Goal: Task Accomplishment & Management: Complete application form

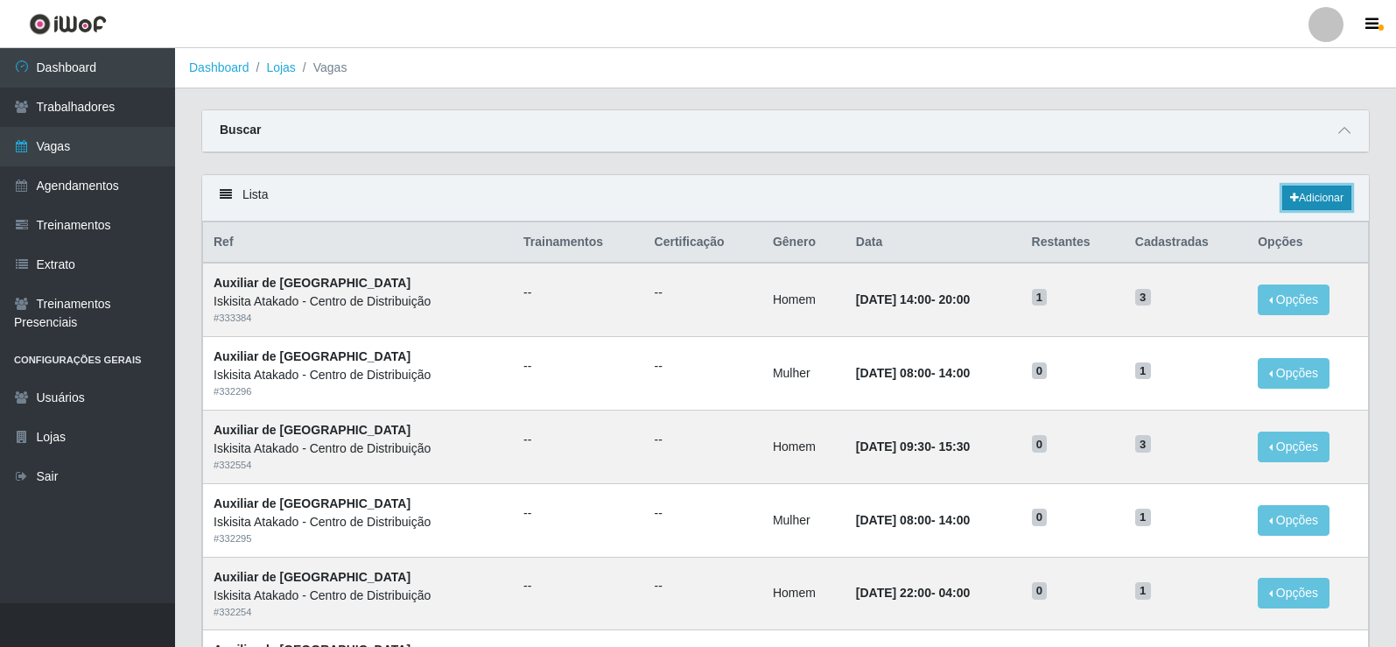
click at [1314, 205] on link "Adicionar" at bounding box center [1317, 198] width 69 height 25
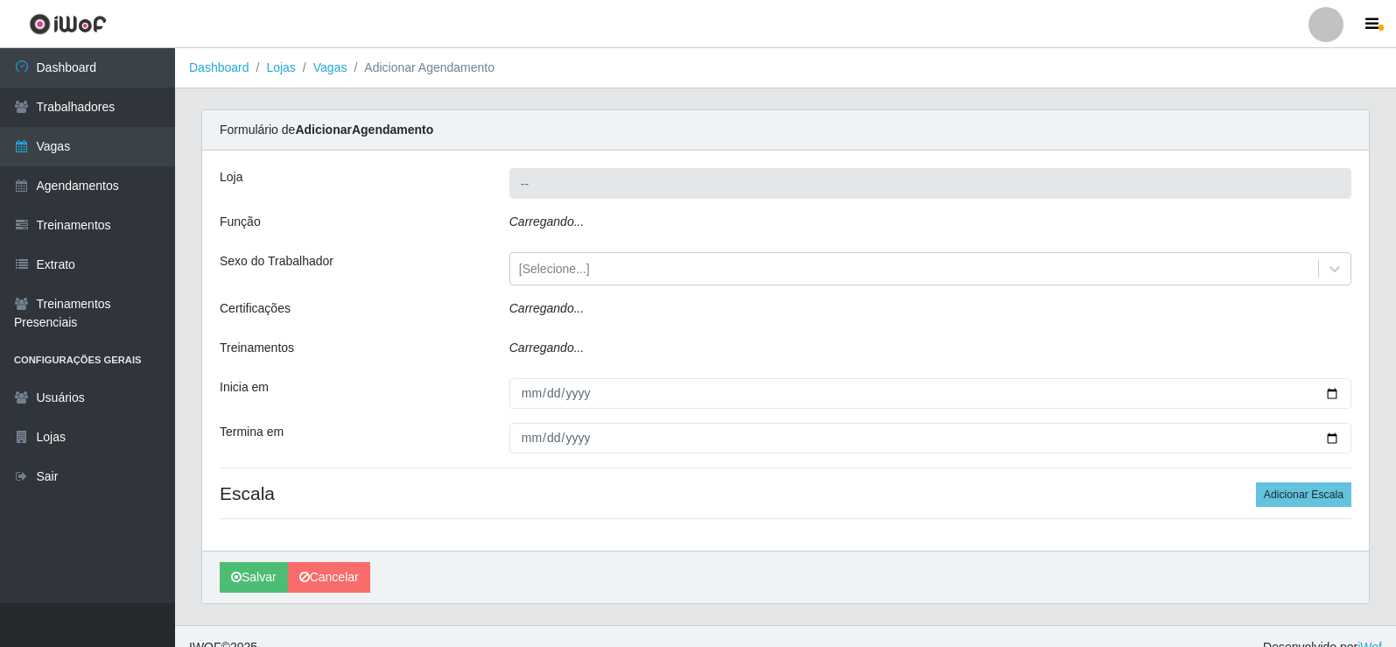
type input "Iskisita Atakado - Centro de Distribuição"
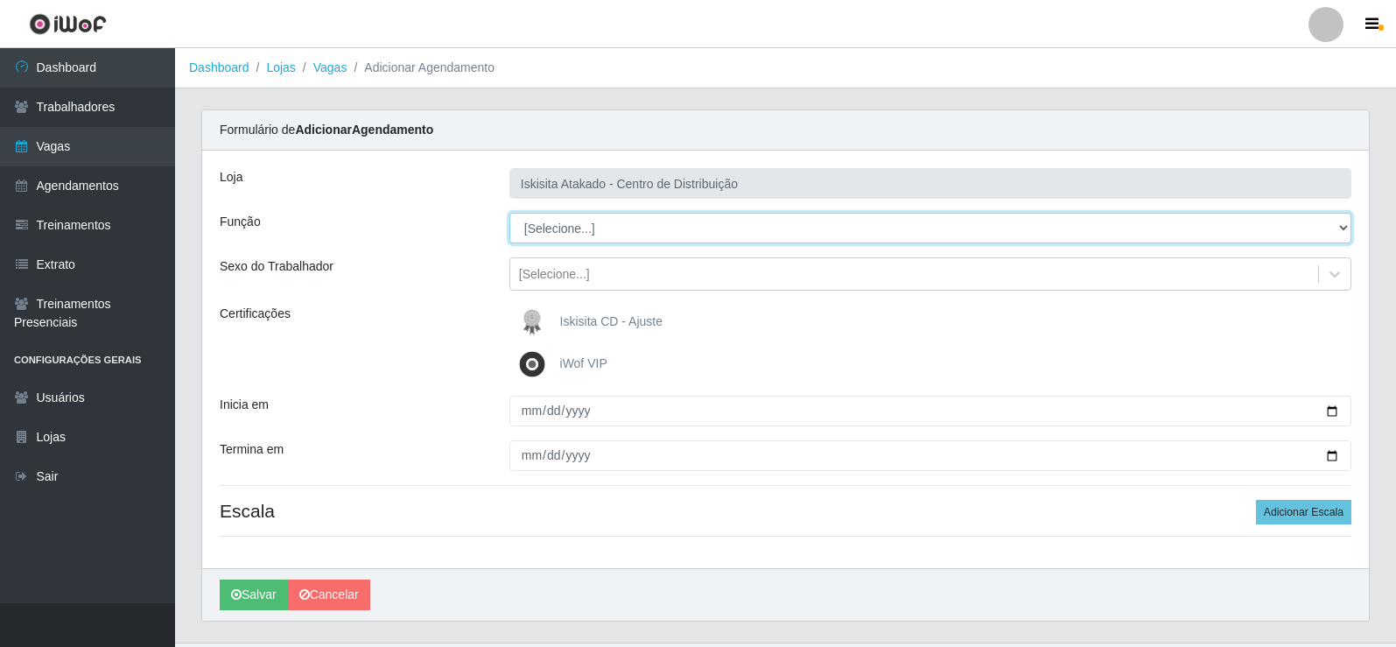
click at [627, 235] on select "[Selecione...] Auxiliar de Estoque Auxiliar de Estoque + Auxiliar de Estoque ++…" at bounding box center [931, 228] width 842 height 31
select select "75"
click at [510, 213] on select "[Selecione...] Auxiliar de Estoque Auxiliar de Estoque + Auxiliar de Estoque ++…" at bounding box center [931, 228] width 842 height 31
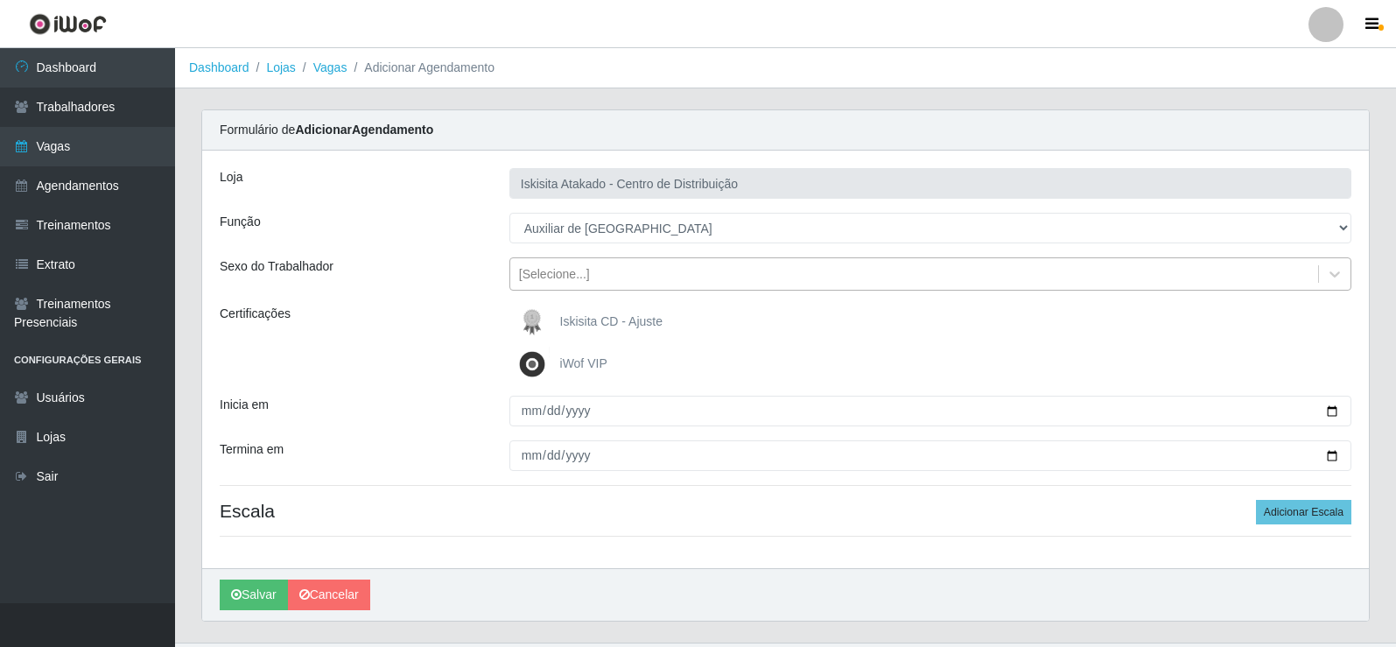
click at [603, 272] on div "[Selecione...]" at bounding box center [914, 274] width 808 height 29
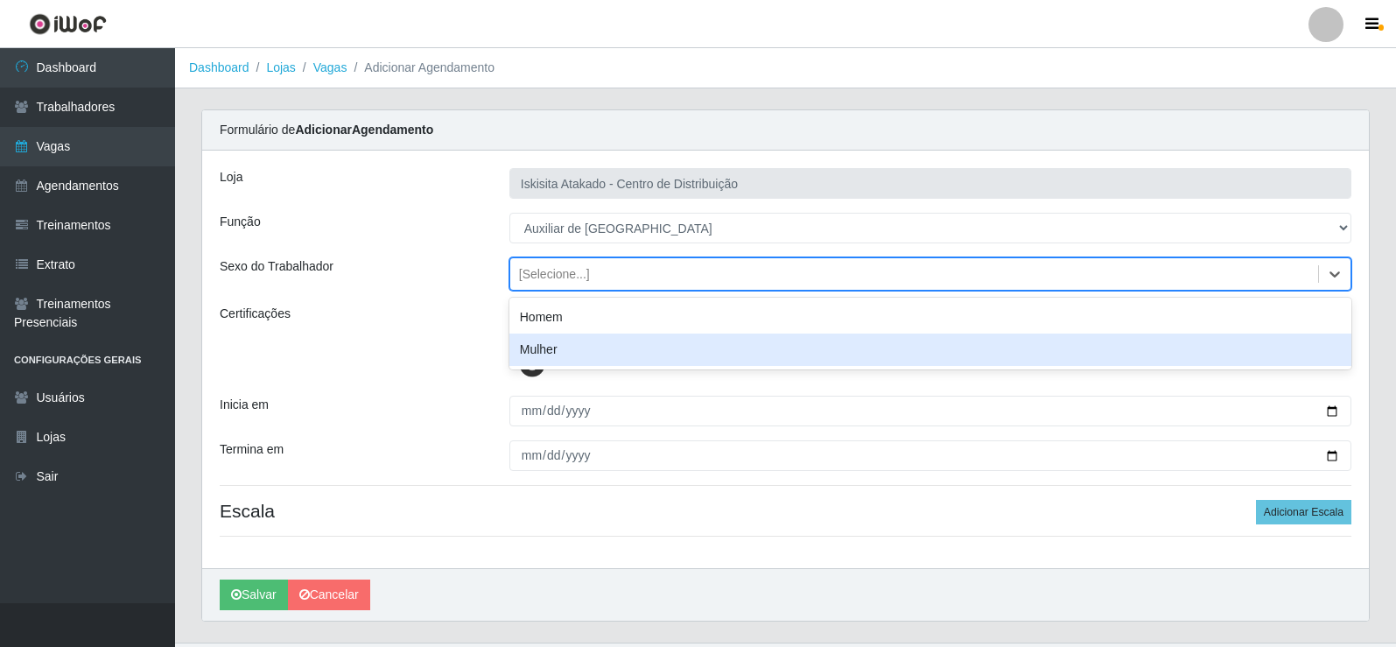
click at [566, 341] on div "Mulher" at bounding box center [931, 350] width 842 height 32
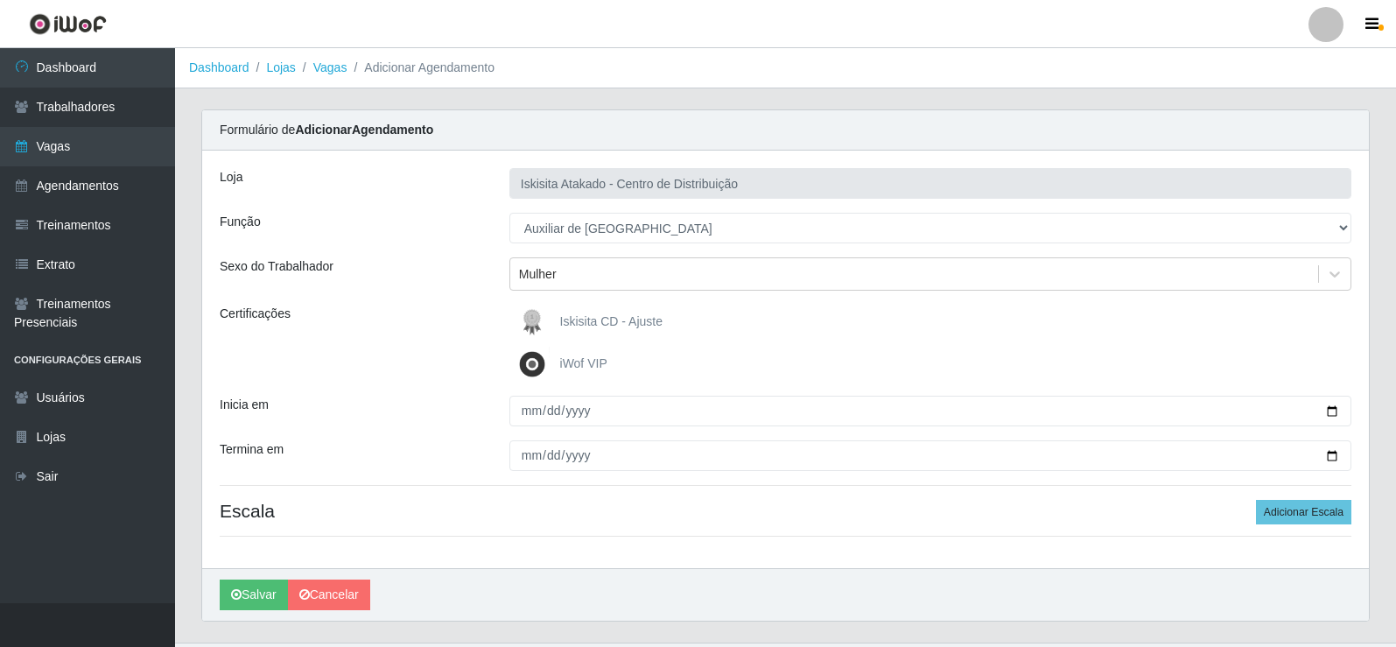
click at [552, 428] on div "[PERSON_NAME] Atakado - Centro de Distribuição Função [Selecione...] Auxiliar d…" at bounding box center [785, 360] width 1167 height 418
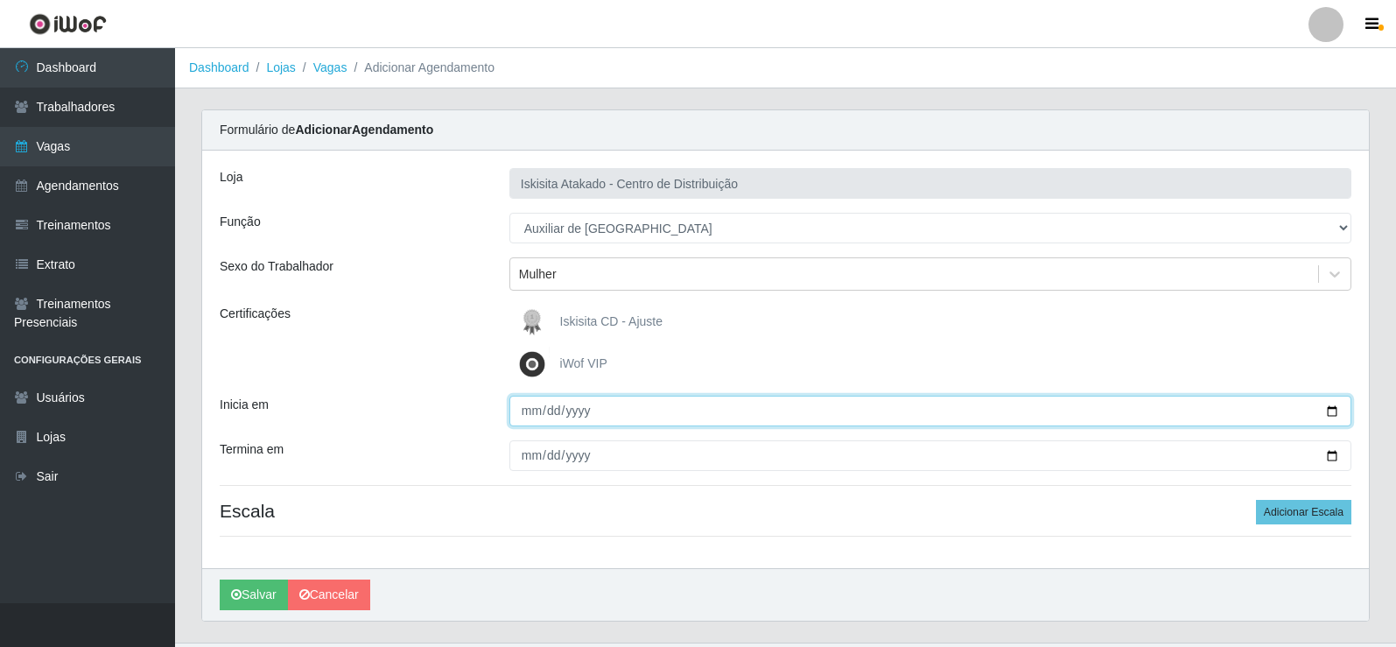
click at [517, 418] on input "Inicia em" at bounding box center [931, 411] width 842 height 31
type input "[DATE]"
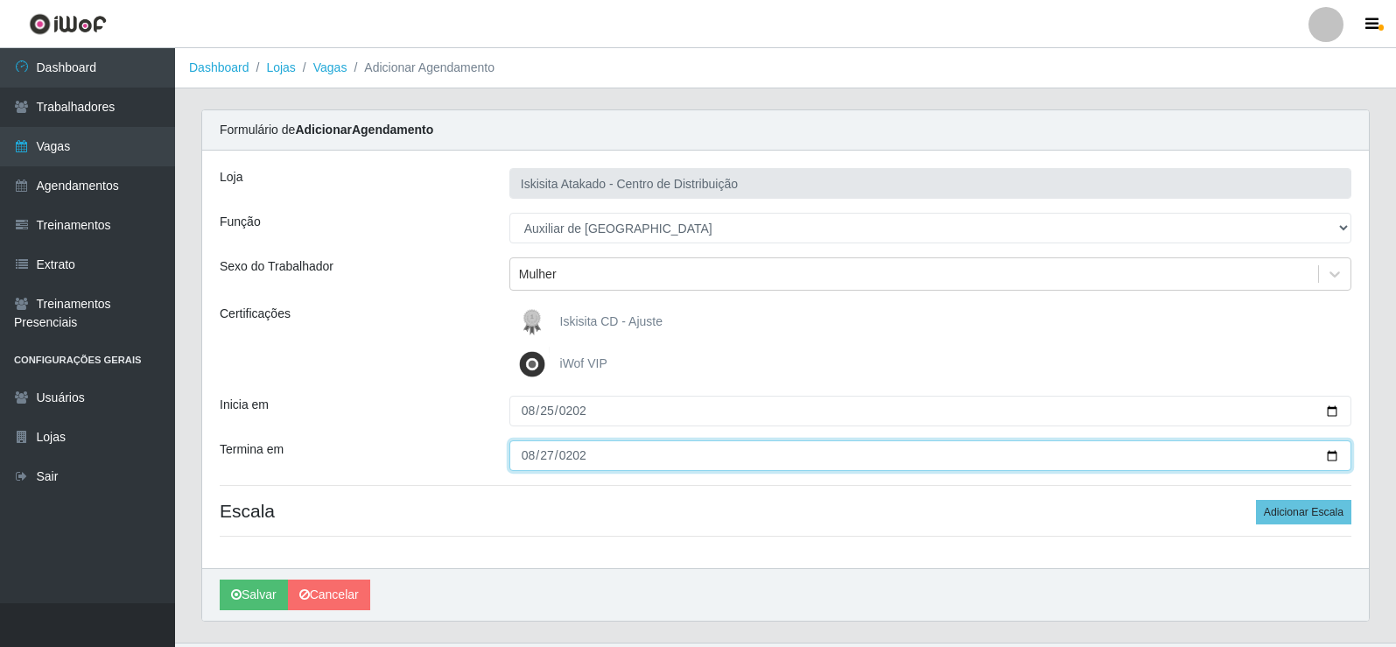
type input "[DATE]"
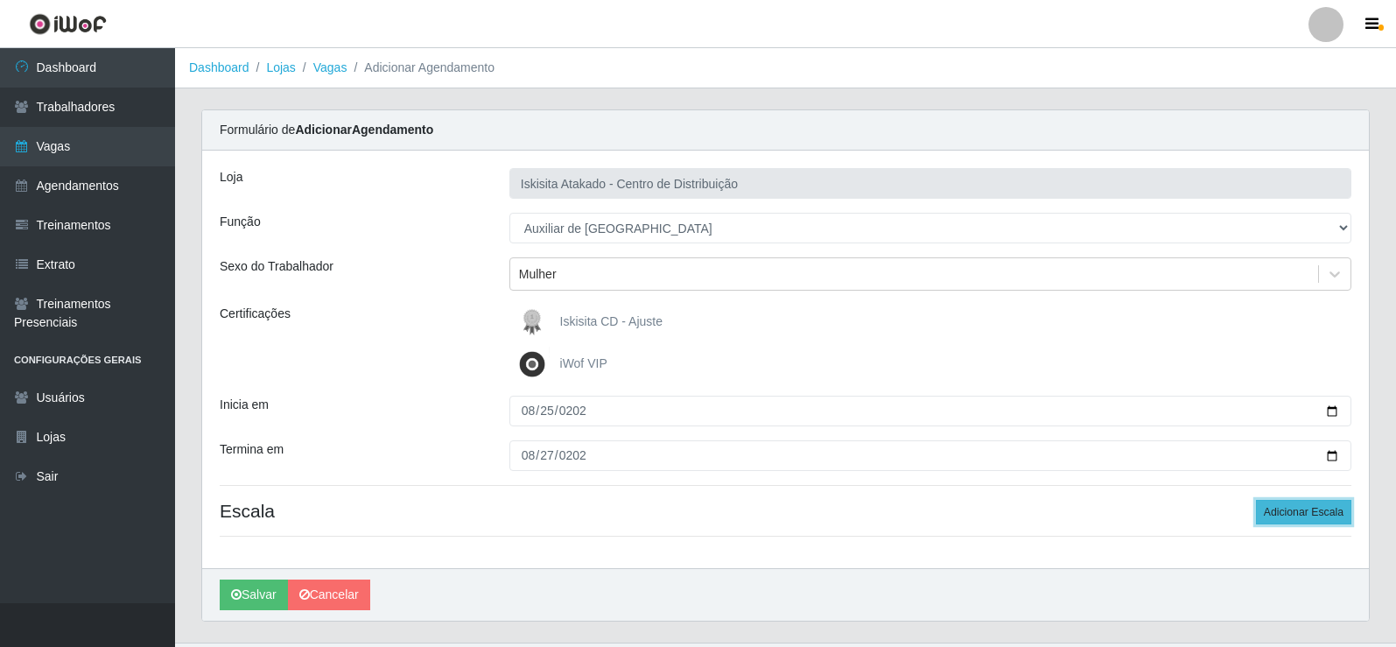
click at [1308, 514] on button "Adicionar Escala" at bounding box center [1303, 512] width 95 height 25
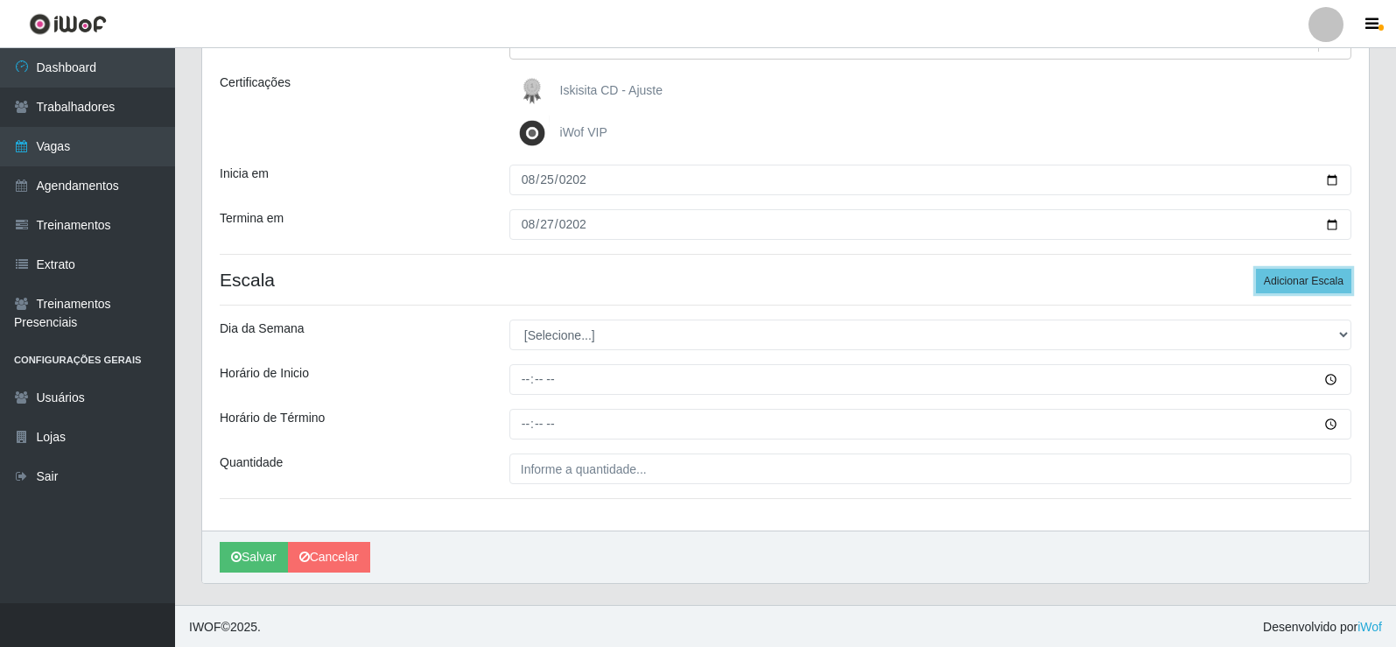
scroll to position [233, 0]
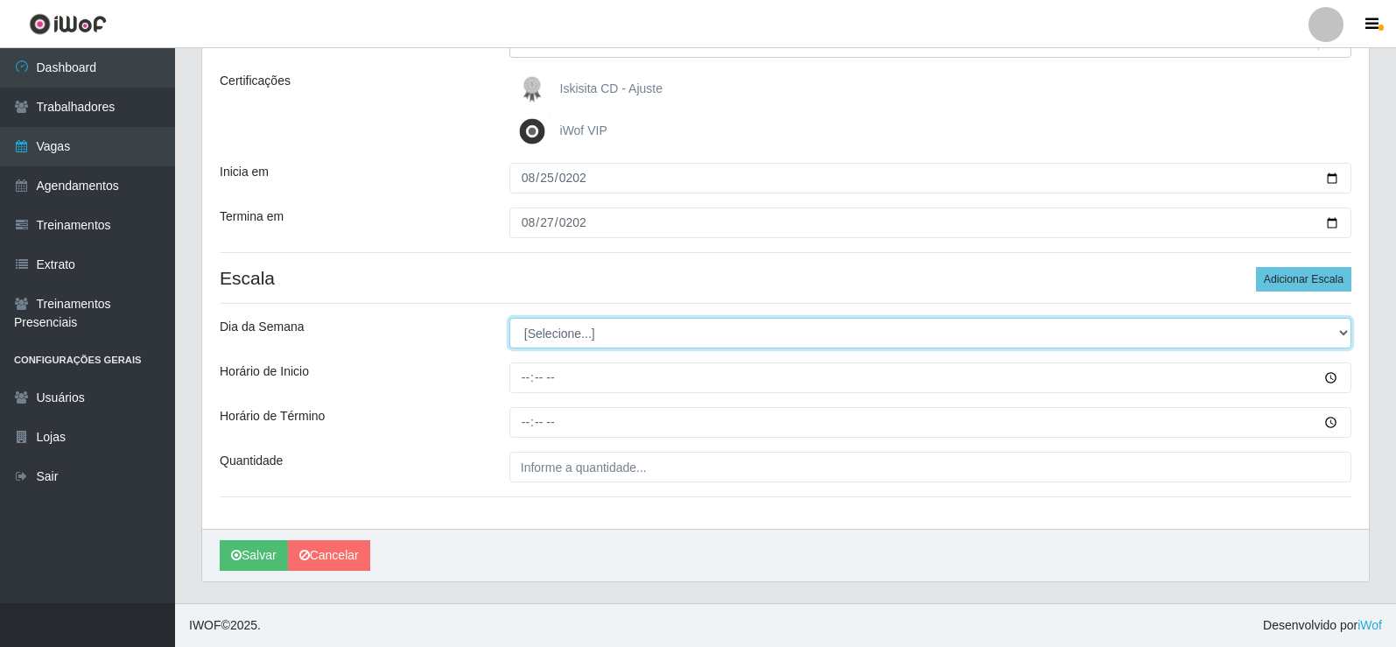
click at [591, 344] on select "[Selecione...] Segunda Terça Quarta Quinta Sexta Sábado Domingo" at bounding box center [931, 333] width 842 height 31
select select "1"
click at [510, 318] on select "[Selecione...] Segunda Terça Quarta Quinta Sexta Sábado Domingo" at bounding box center [931, 333] width 842 height 31
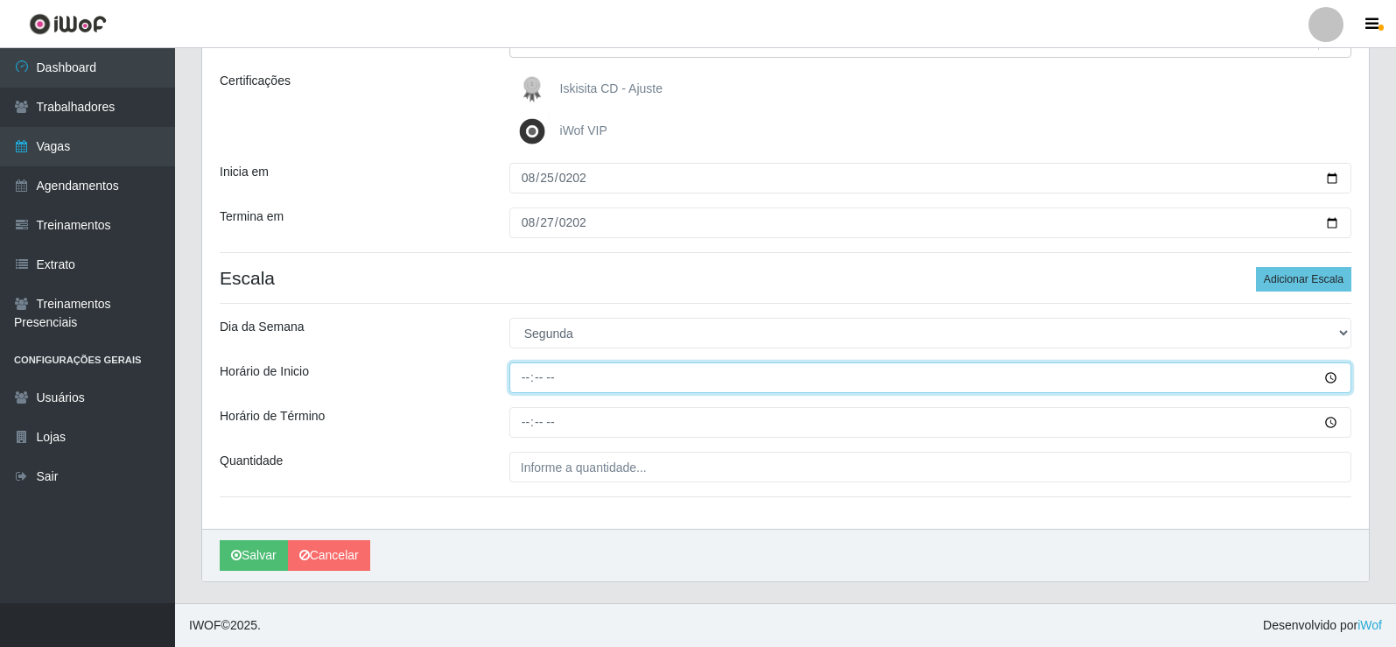
click at [526, 376] on input "Horário de Inicio" at bounding box center [931, 377] width 842 height 31
type input "08:00"
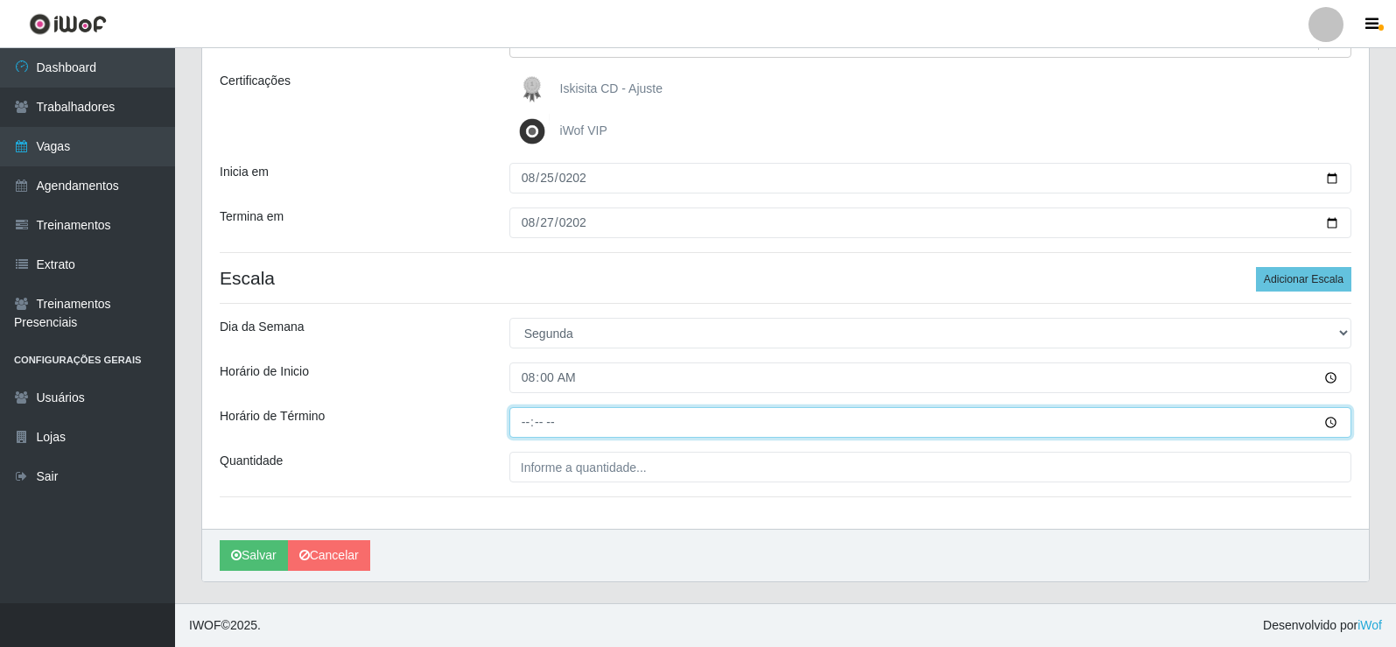
type input "14:00"
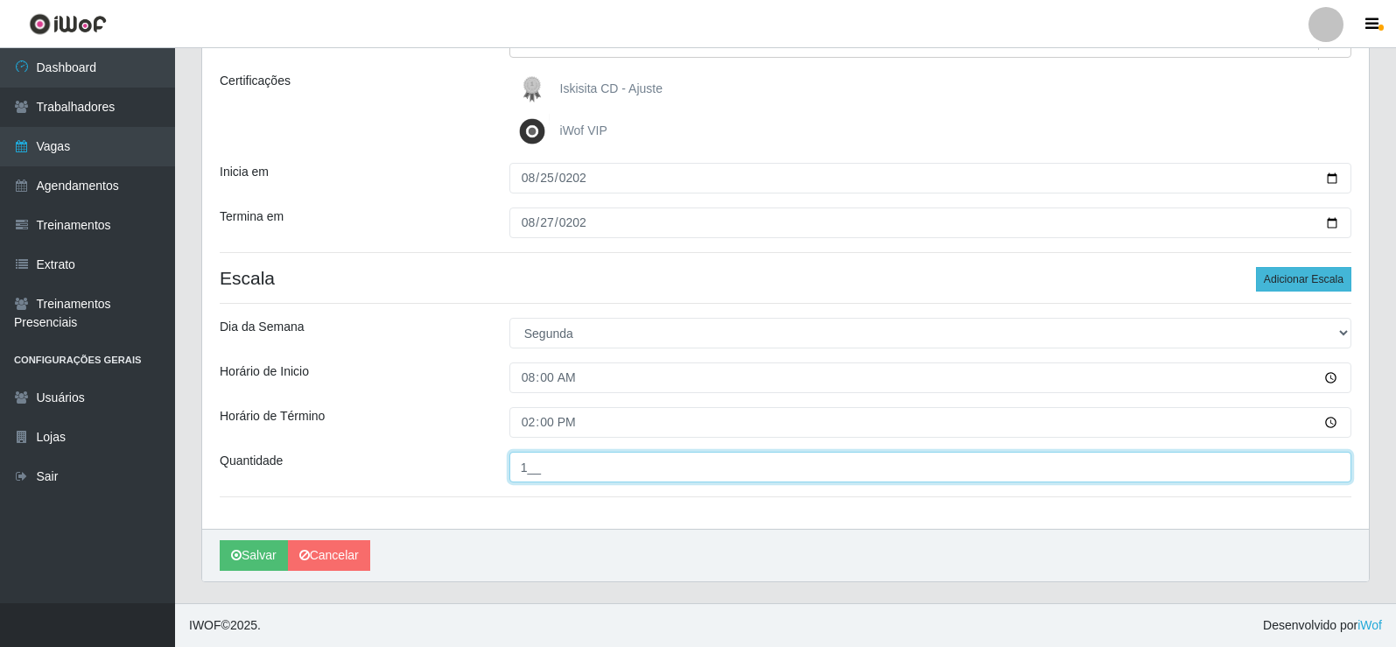
type input "1__"
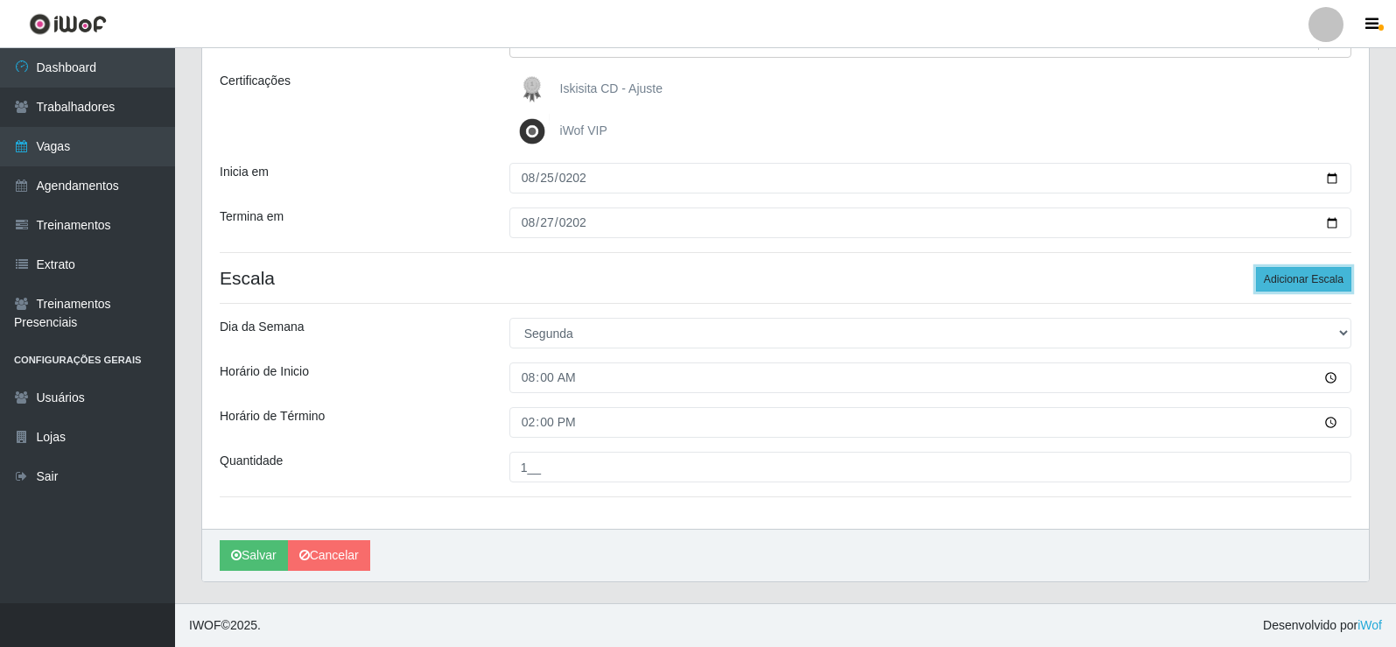
click at [1276, 284] on button "Adicionar Escala" at bounding box center [1303, 279] width 95 height 25
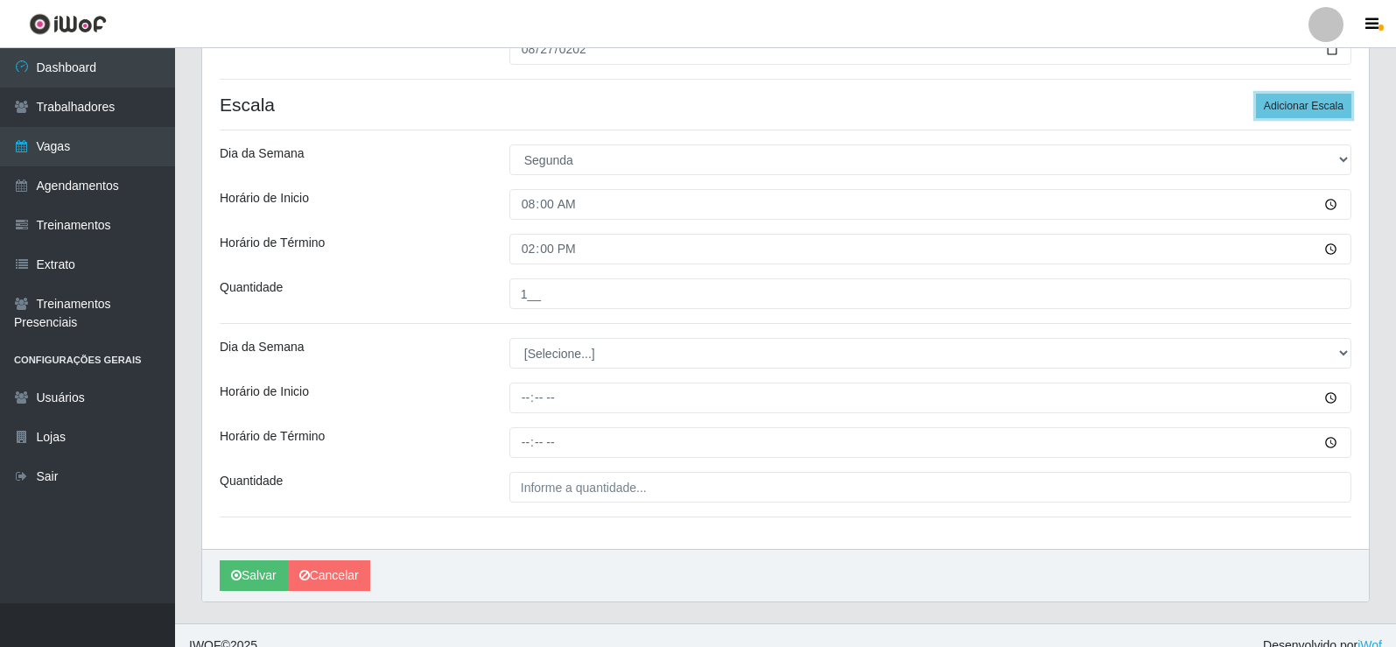
scroll to position [408, 0]
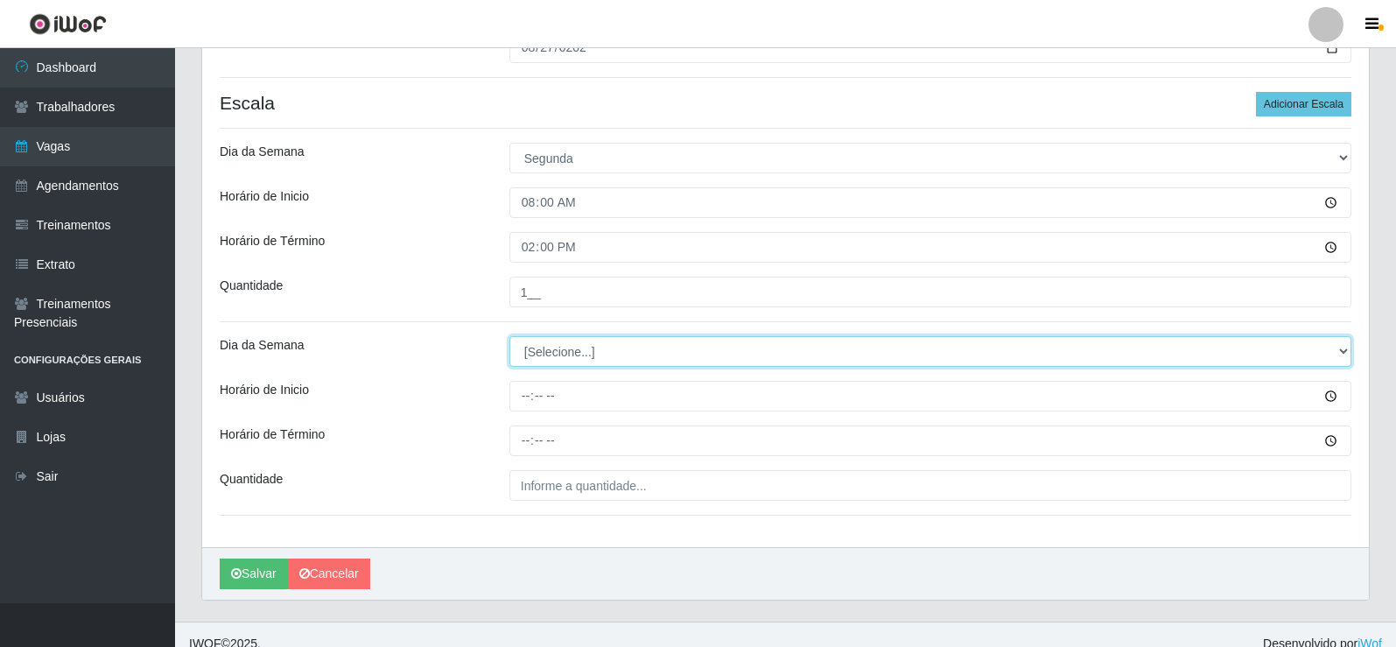
click at [594, 358] on select "[Selecione...] Segunda Terça Quarta Quinta Sexta Sábado Domingo" at bounding box center [931, 351] width 842 height 31
select select "2"
click at [510, 336] on select "[Selecione...] Segunda Terça Quarta Quinta Sexta Sábado Domingo" at bounding box center [931, 351] width 842 height 31
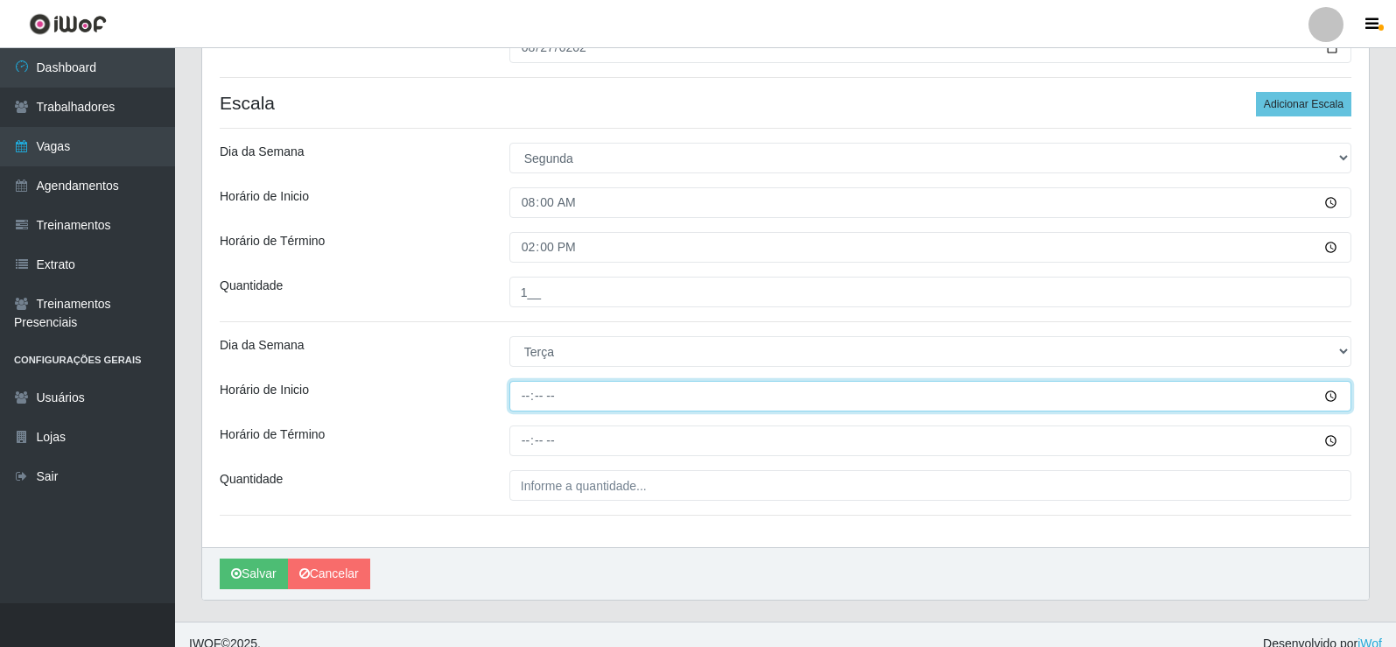
click at [531, 389] on input "Horário de Inicio" at bounding box center [931, 396] width 842 height 31
type input "08:00"
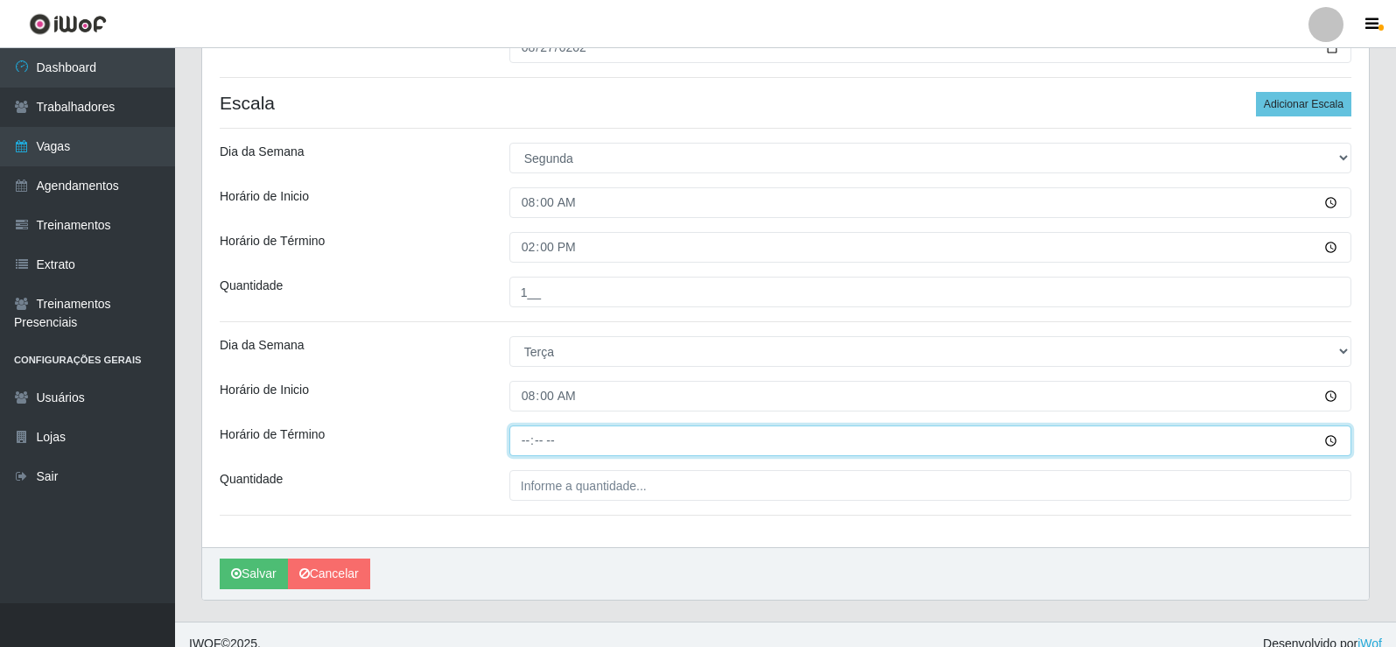
type input "14:00"
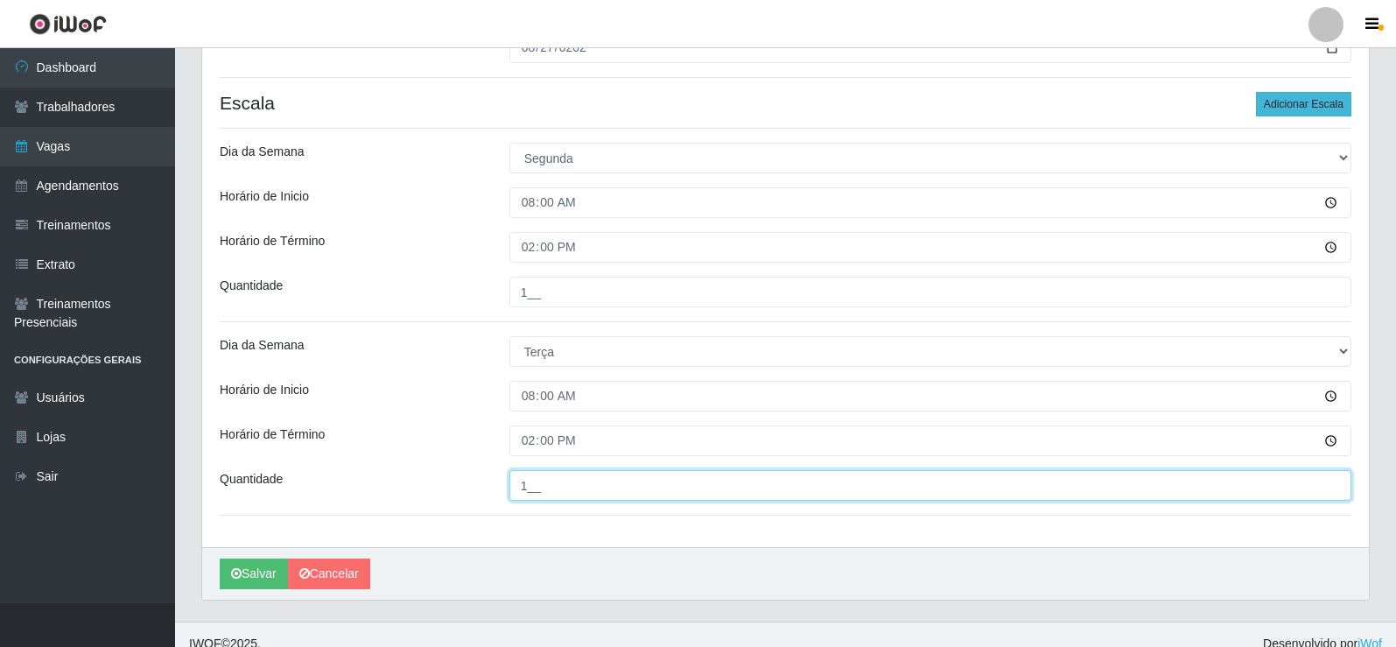
type input "1__"
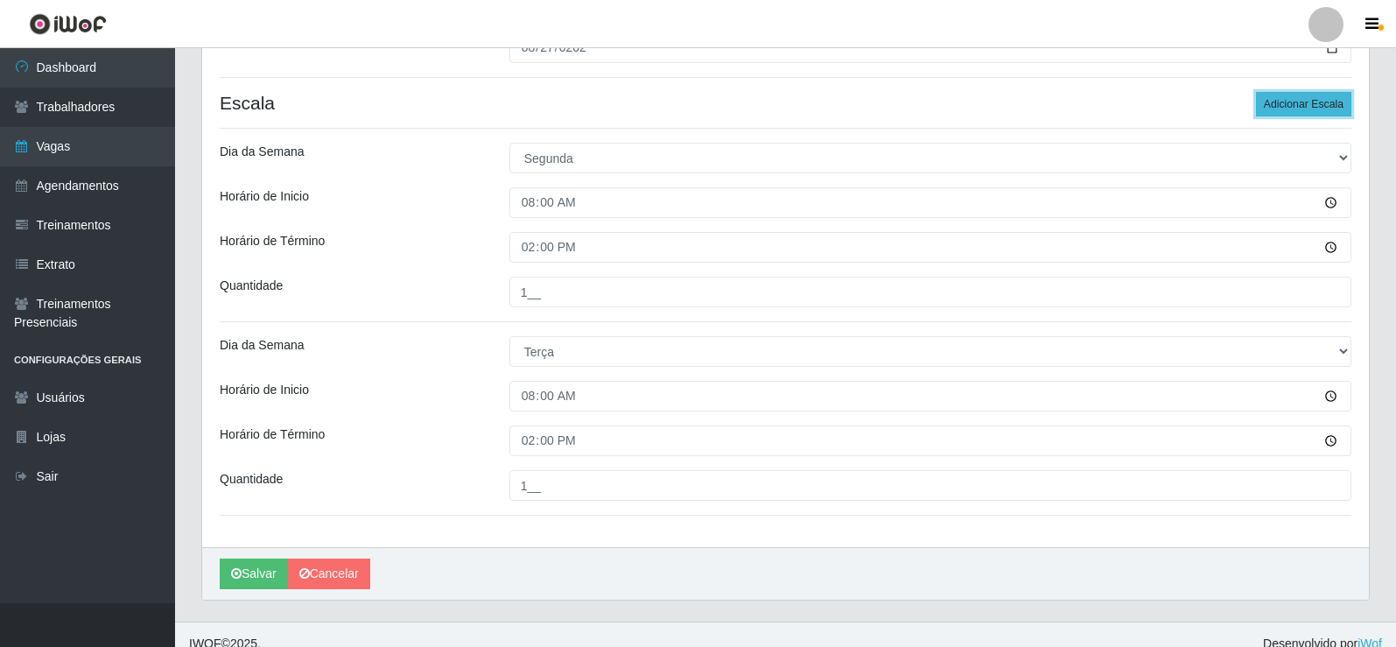
click at [1297, 113] on button "Adicionar Escala" at bounding box center [1303, 104] width 95 height 25
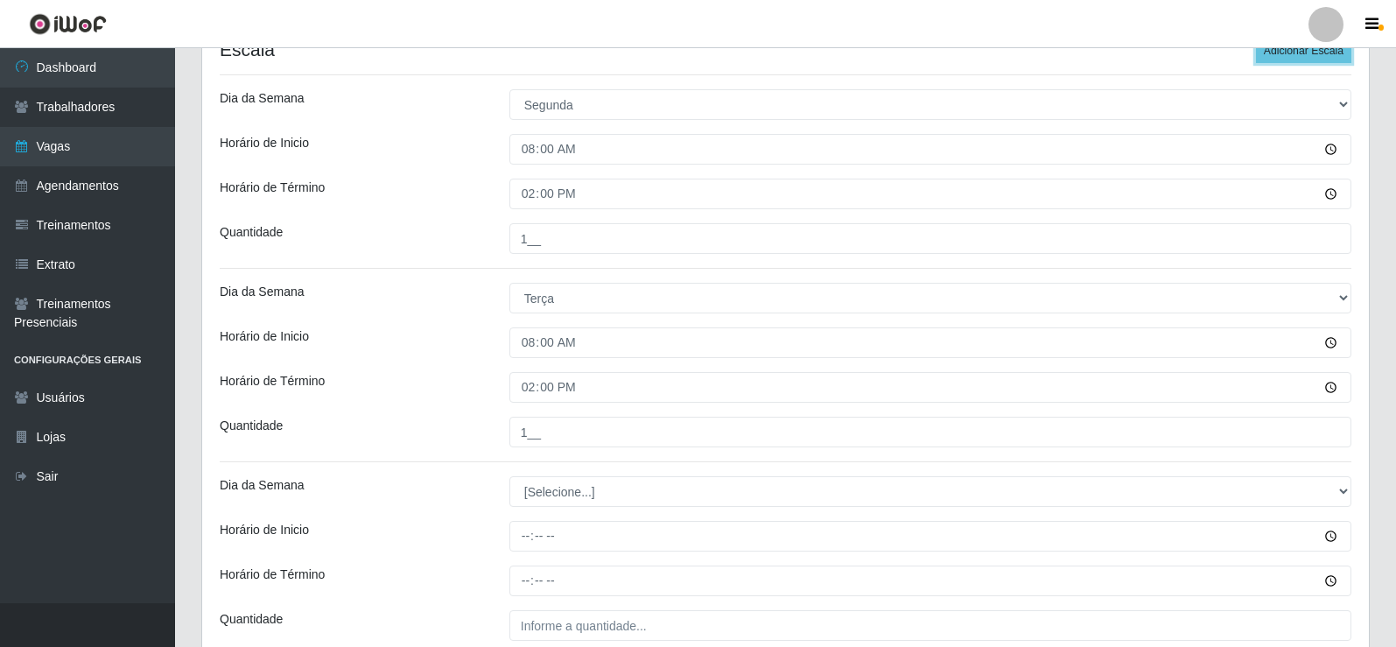
scroll to position [583, 0]
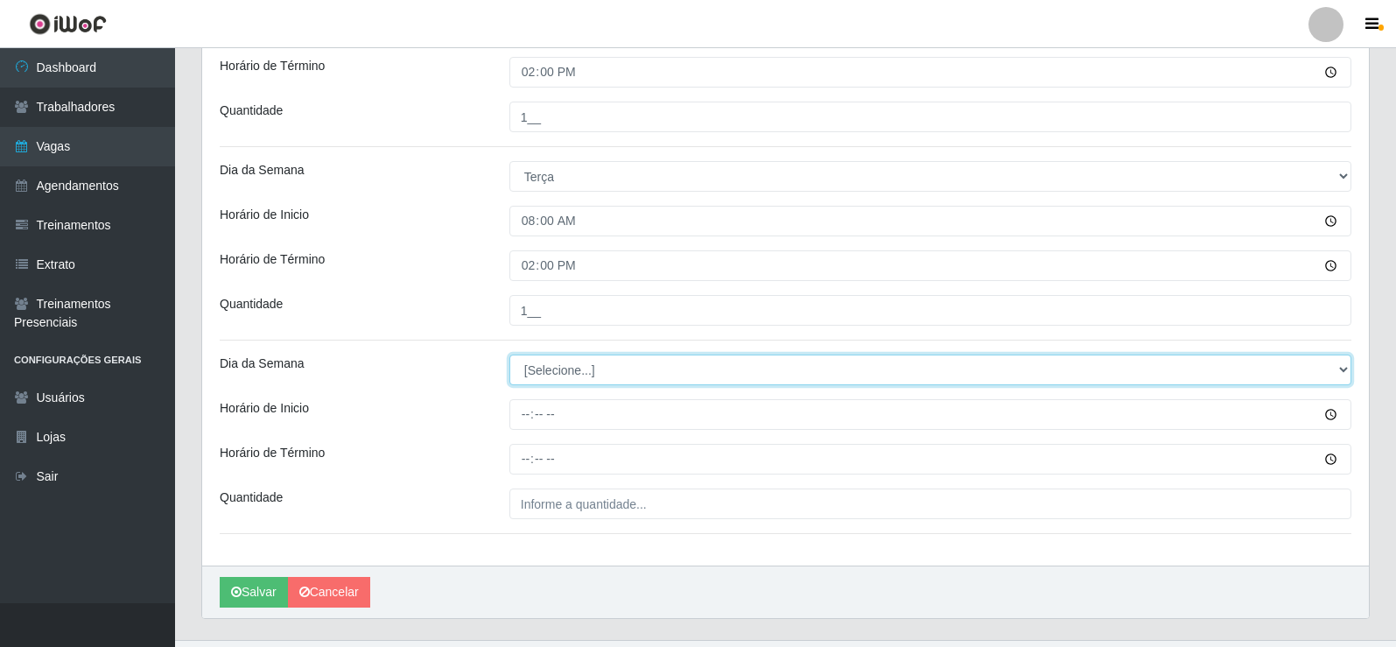
click at [575, 373] on select "[Selecione...] Segunda Terça Quarta Quinta Sexta Sábado Domingo" at bounding box center [931, 370] width 842 height 31
select select "3"
click at [510, 355] on select "[Selecione...] Segunda Terça Quarta Quinta Sexta Sábado Domingo" at bounding box center [931, 370] width 842 height 31
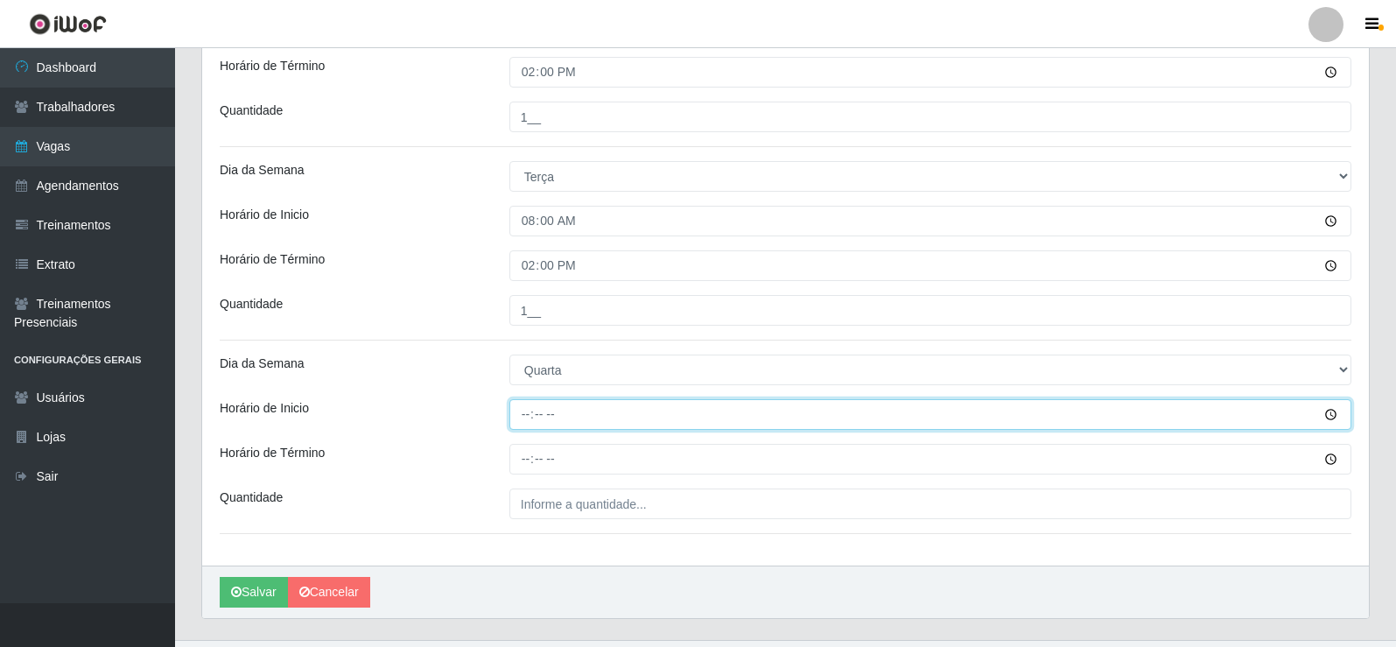
click at [524, 412] on input "Horário de Inicio" at bounding box center [931, 414] width 842 height 31
type input "08:00"
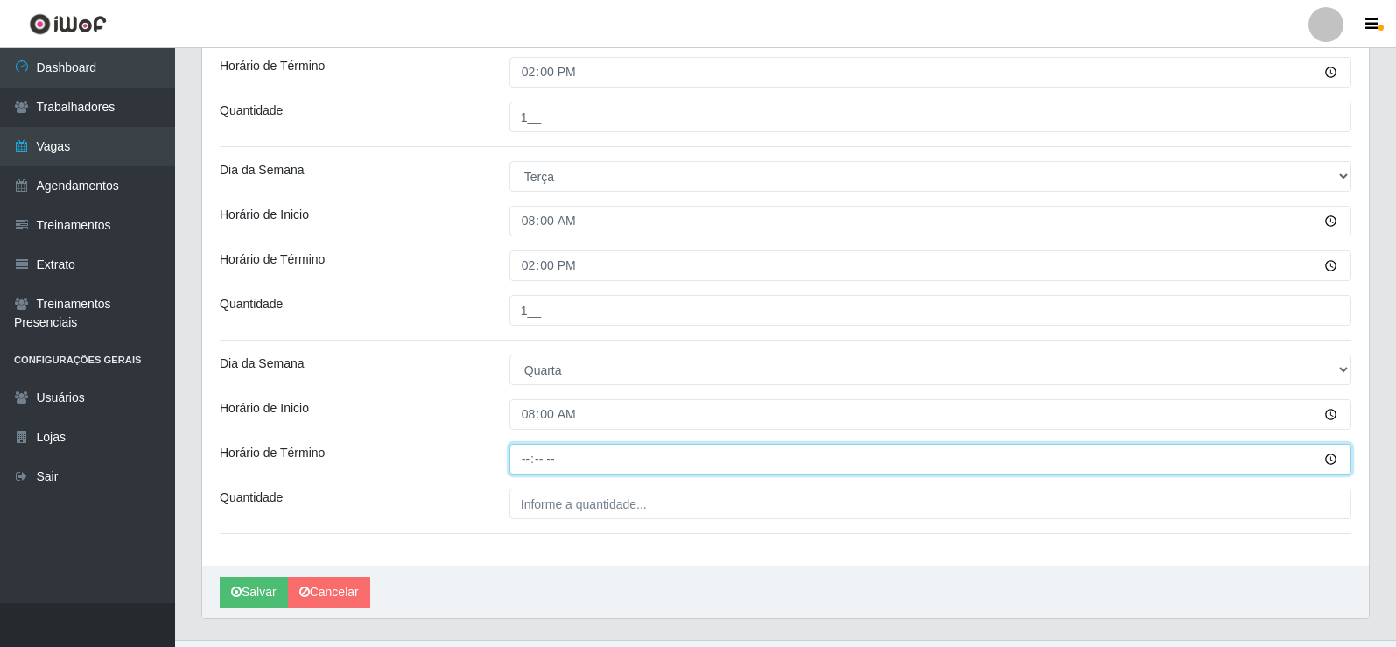
type input "14:00"
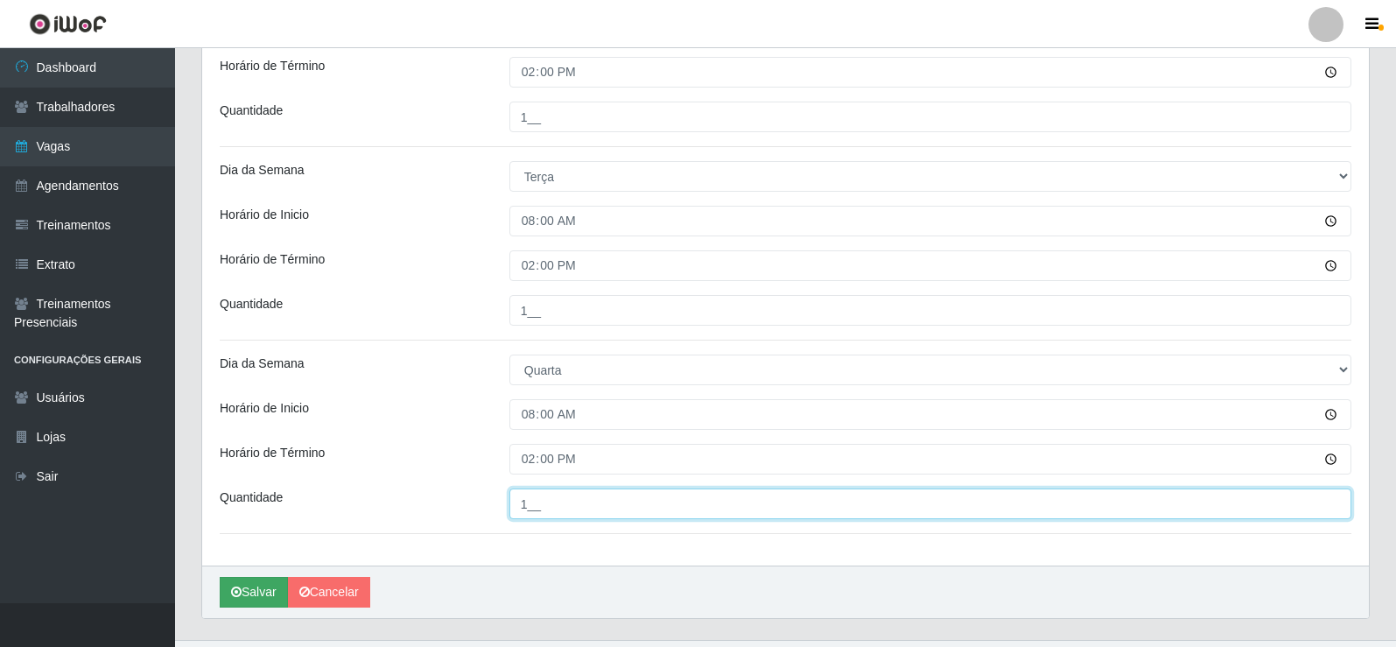
type input "1__"
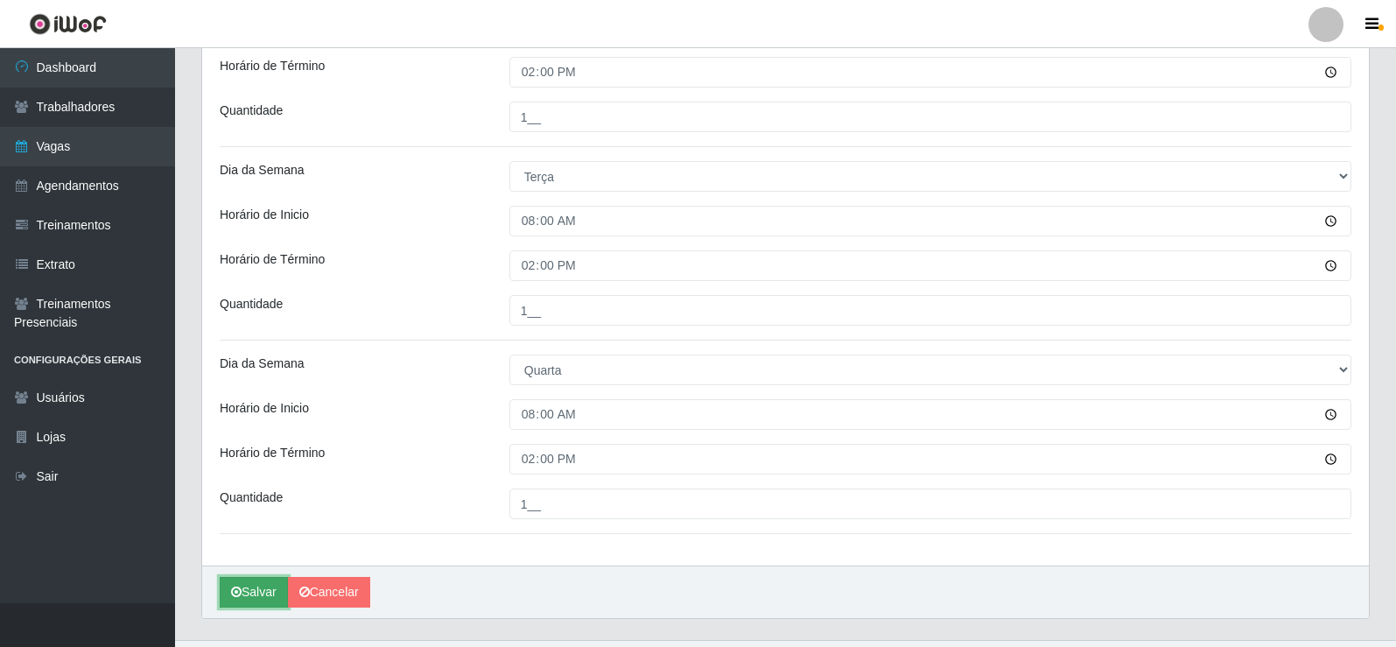
click at [271, 596] on button "Salvar" at bounding box center [254, 592] width 68 height 31
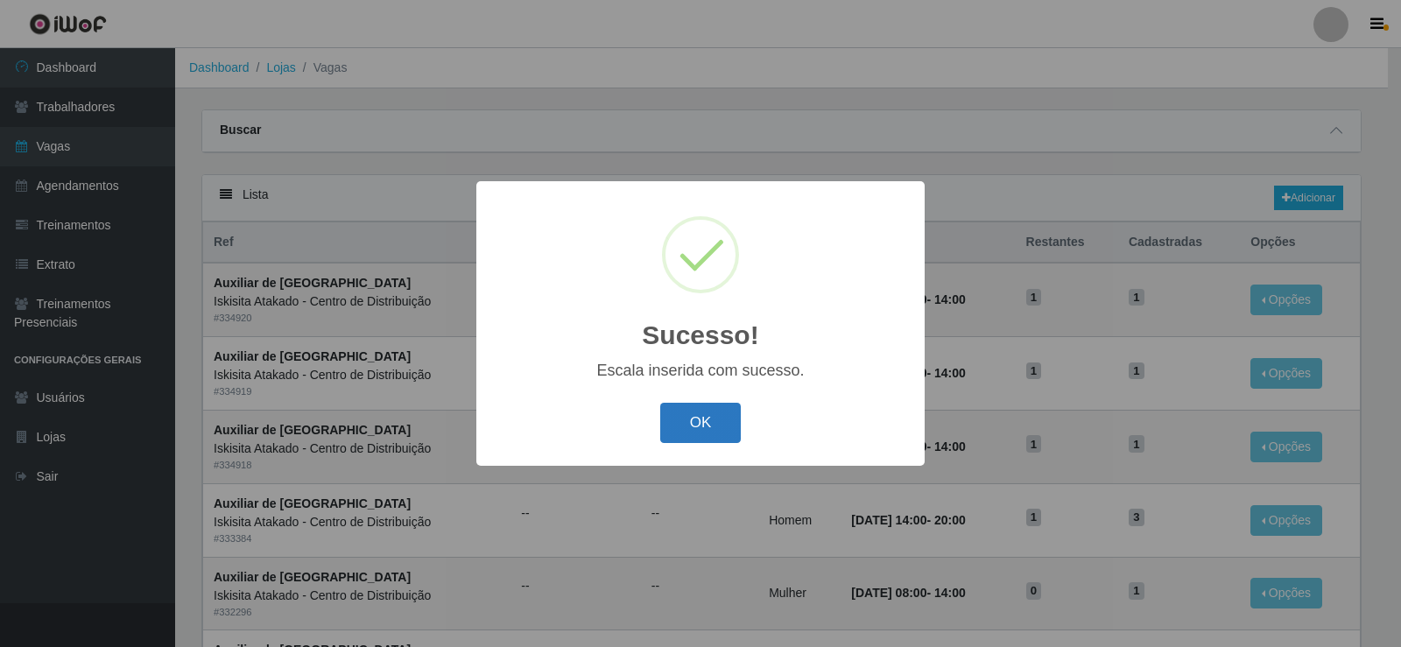
click at [693, 440] on button "OK" at bounding box center [700, 423] width 81 height 41
